Goal: Navigation & Orientation: Understand site structure

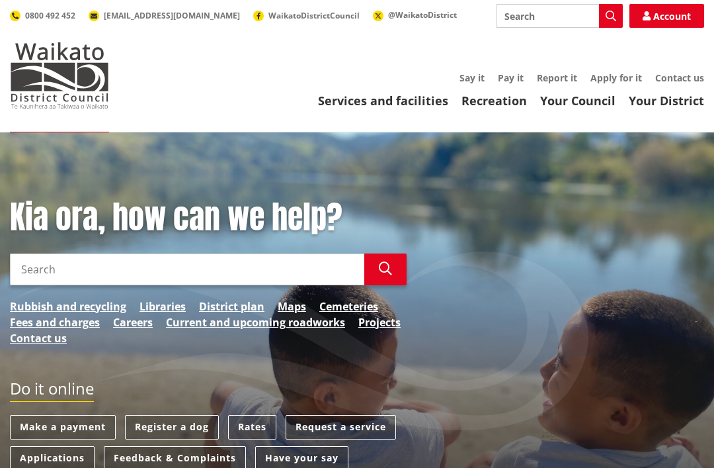
click at [550, 18] on input "Search" at bounding box center [559, 16] width 127 height 24
type input "Mairo"
click at [610, 12] on icon "button" at bounding box center [611, 16] width 11 height 11
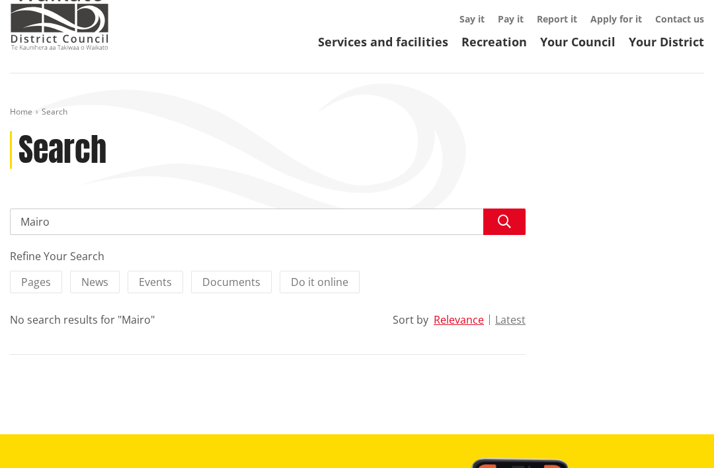
scroll to position [58, 0]
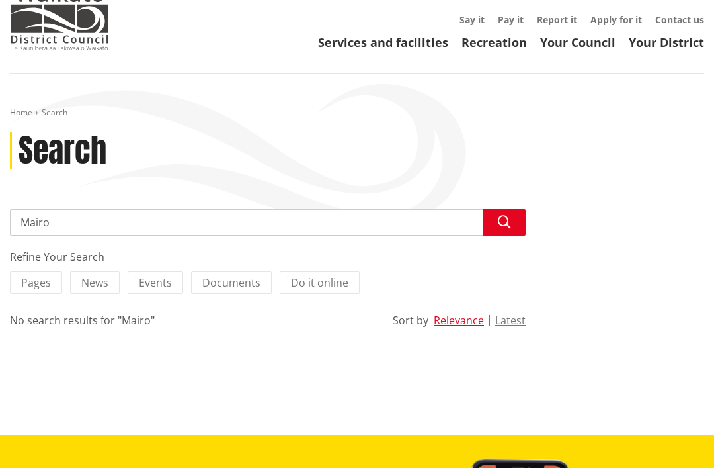
click at [75, 222] on input "Mairo" at bounding box center [268, 222] width 516 height 26
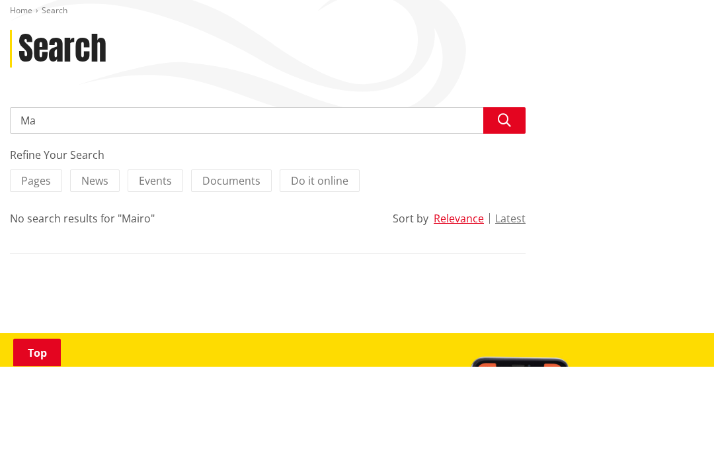
type input "M"
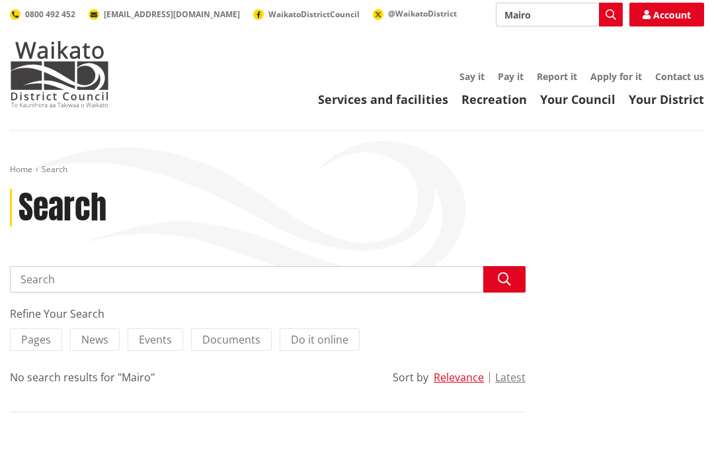
scroll to position [0, 0]
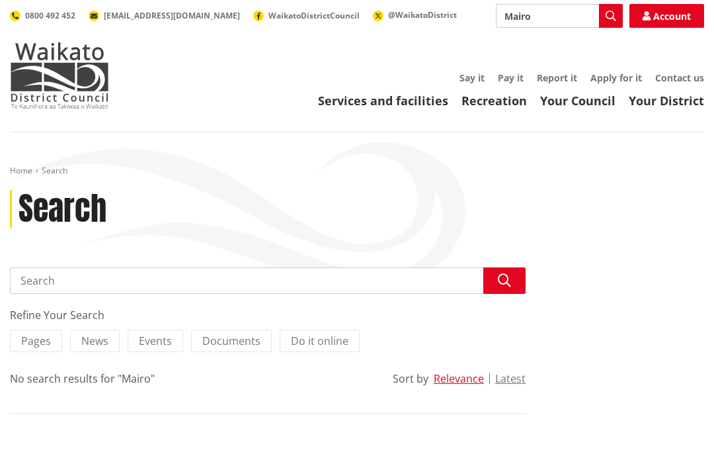
click at [419, 104] on link "Services and facilities" at bounding box center [383, 101] width 130 height 16
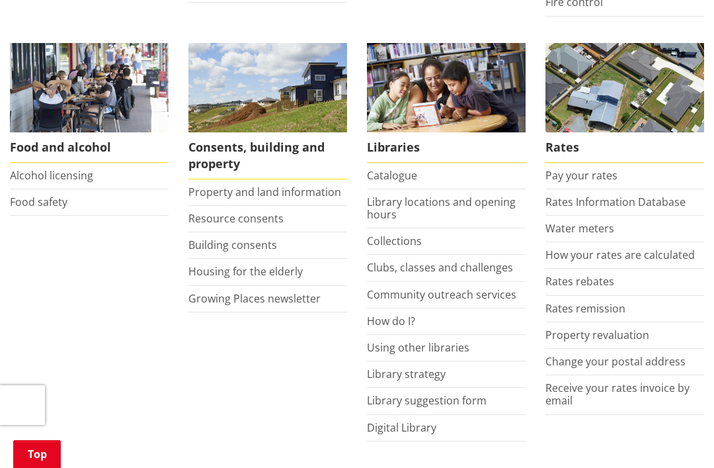
scroll to position [503, 0]
click at [211, 193] on link "Property and land information" at bounding box center [264, 192] width 153 height 15
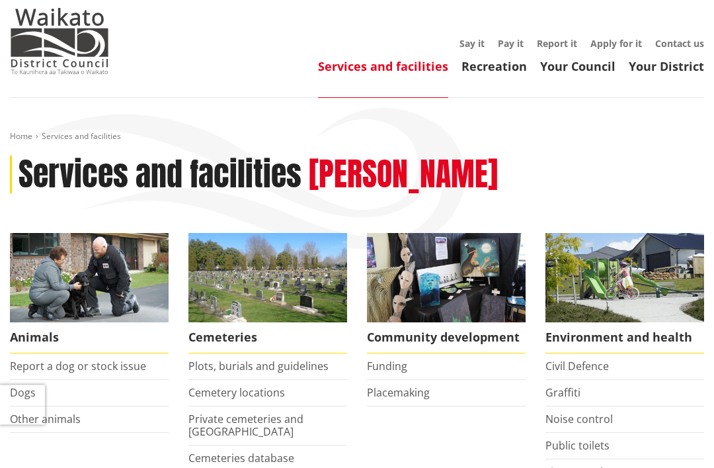
scroll to position [0, 0]
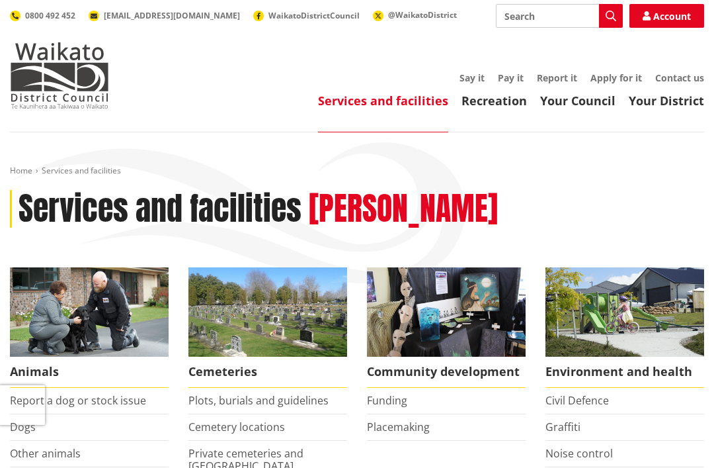
click at [592, 107] on link "Your Council" at bounding box center [577, 101] width 75 height 16
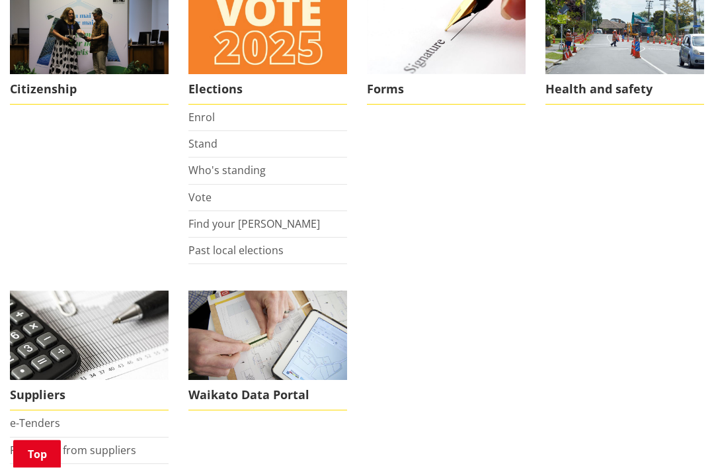
scroll to position [1043, 0]
click at [629, 78] on span "Health and safety" at bounding box center [625, 89] width 159 height 30
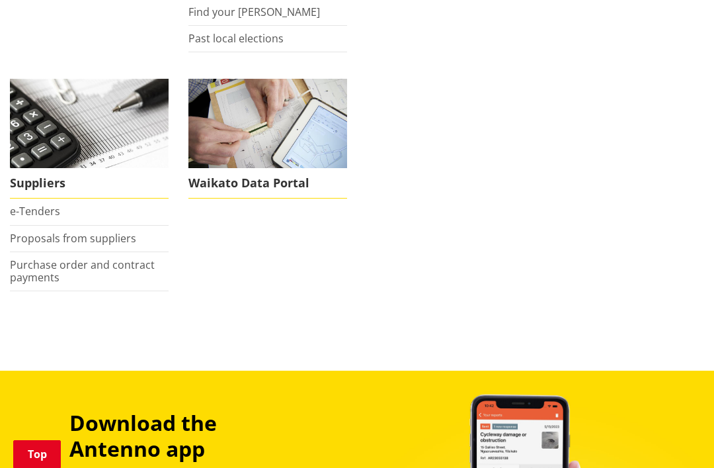
scroll to position [1252, 0]
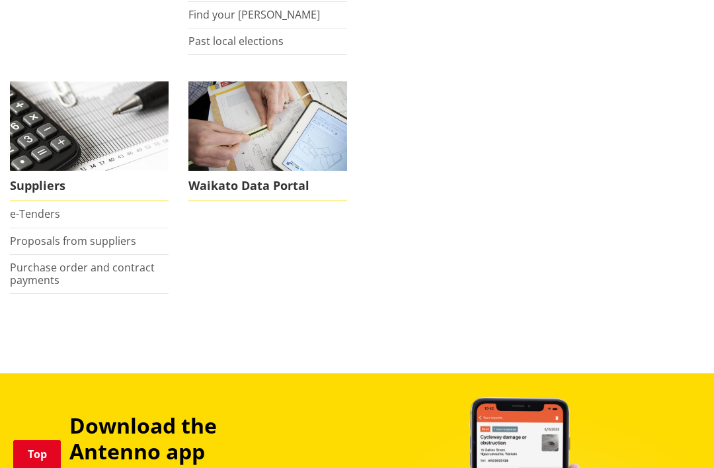
click at [208, 183] on span "Waikato Data Portal" at bounding box center [267, 186] width 159 height 30
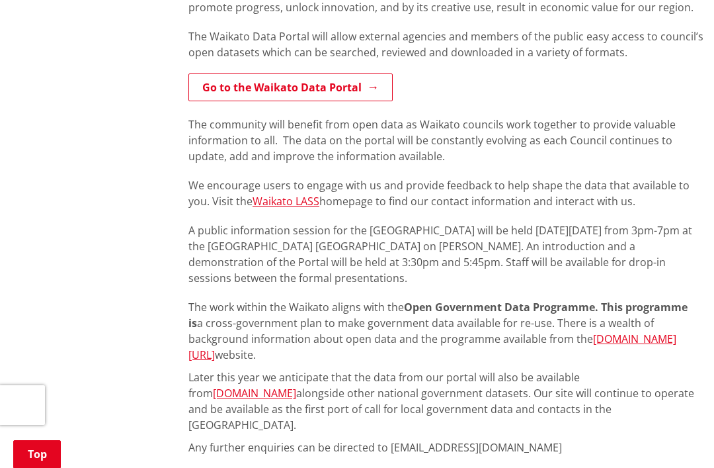
scroll to position [327, 0]
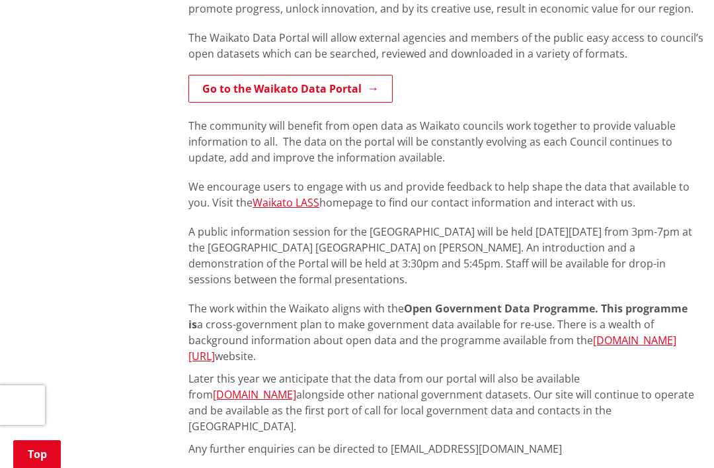
click at [194, 93] on link "Go to the Waikato Data Portal" at bounding box center [290, 89] width 204 height 28
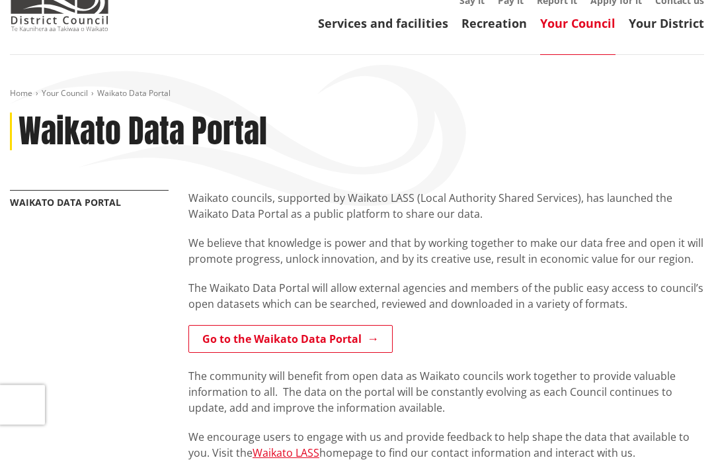
scroll to position [0, 0]
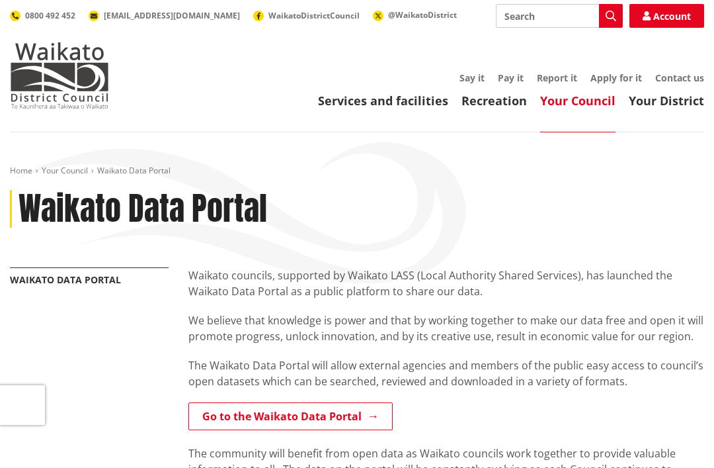
click at [674, 124] on header "Toggle search Toggle navigation Services and facilities Recreation Your Council…" at bounding box center [357, 66] width 714 height 132
click at [683, 108] on link "Your District" at bounding box center [666, 101] width 75 height 16
